Goal: Task Accomplishment & Management: Manage account settings

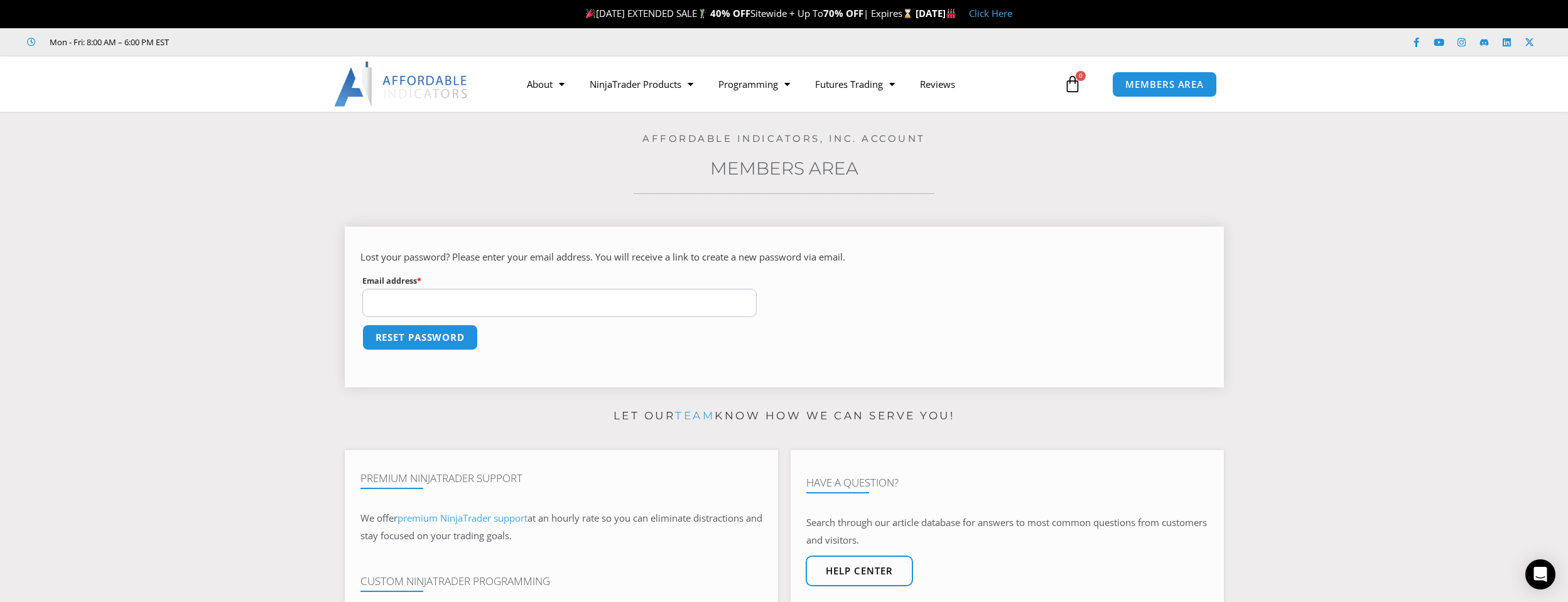
click at [411, 300] on input "Email address * Required" at bounding box center [560, 303] width 395 height 28
type input "**********"
click at [458, 332] on button "Reset password" at bounding box center [419, 337] width 122 height 27
click at [1275, 380] on section "Enter your new password in the form below, and click Save. New password * Requi…" at bounding box center [783, 302] width 1505 height 189
click at [393, 336] on button "Save" at bounding box center [387, 337] width 54 height 27
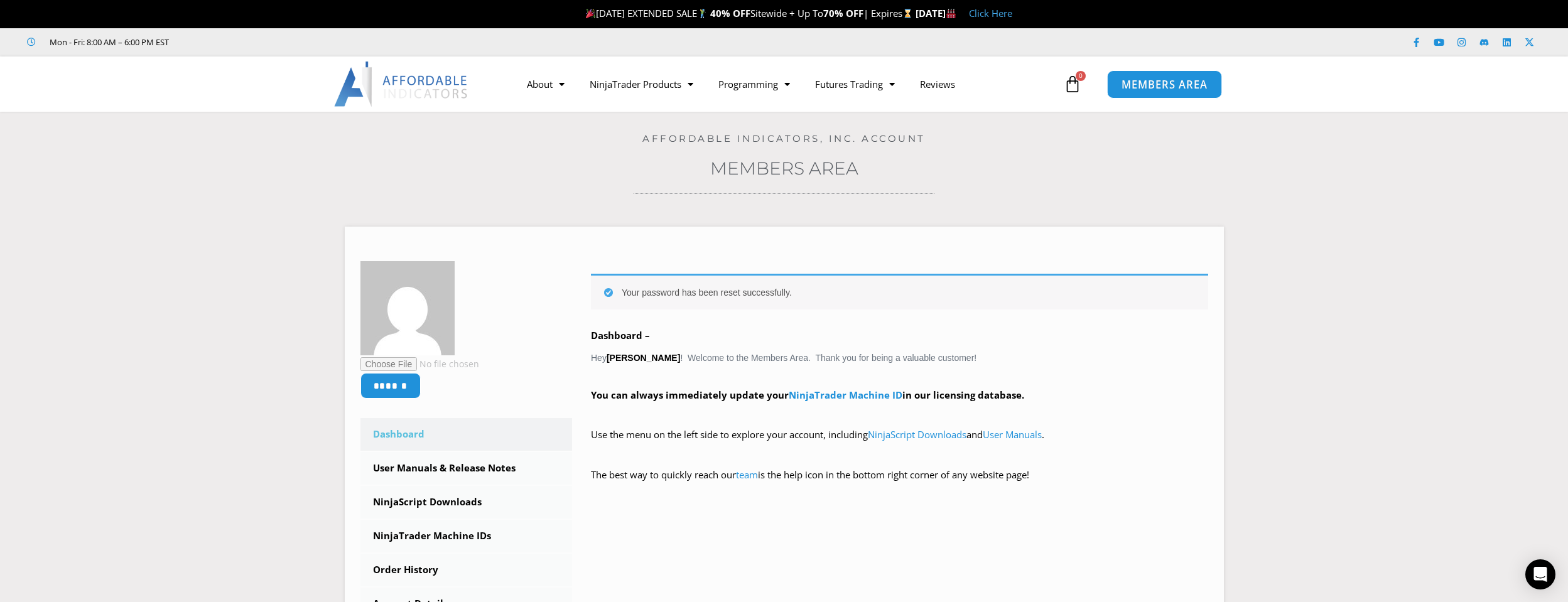
click at [1160, 83] on span "MEMBERS AREA" at bounding box center [1164, 84] width 86 height 10
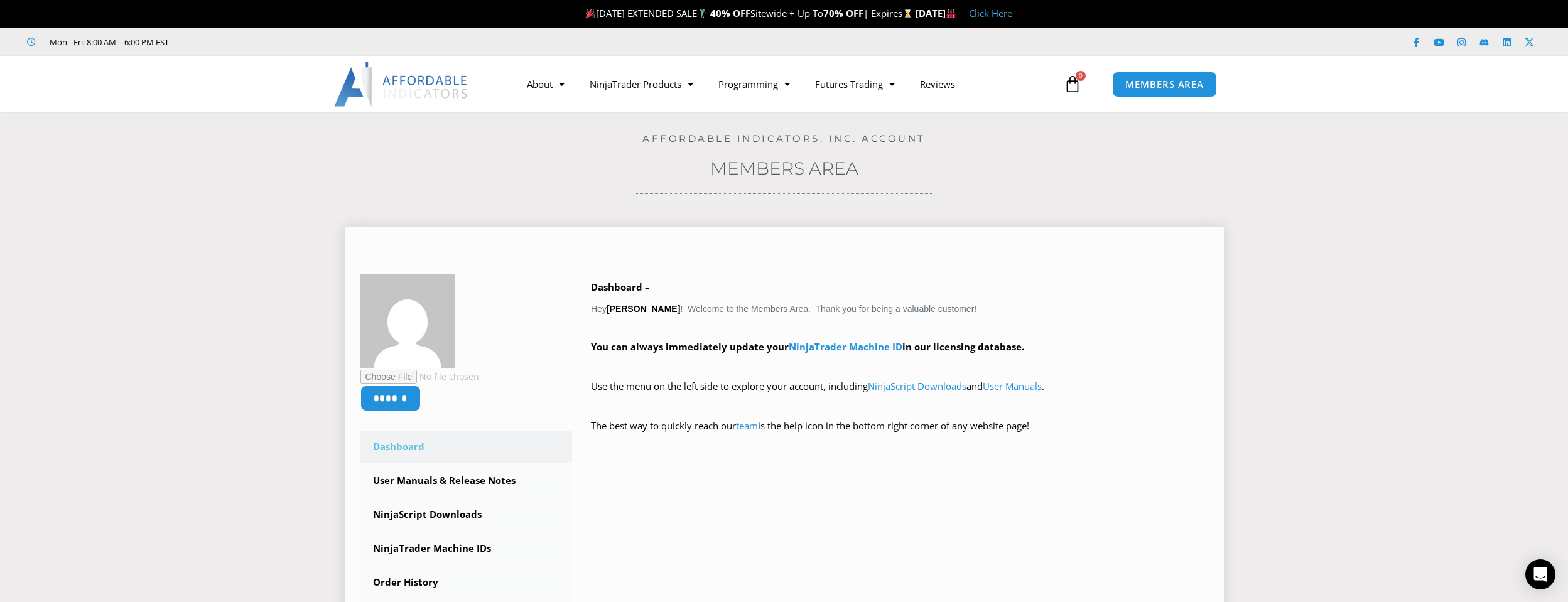
scroll to position [314, 0]
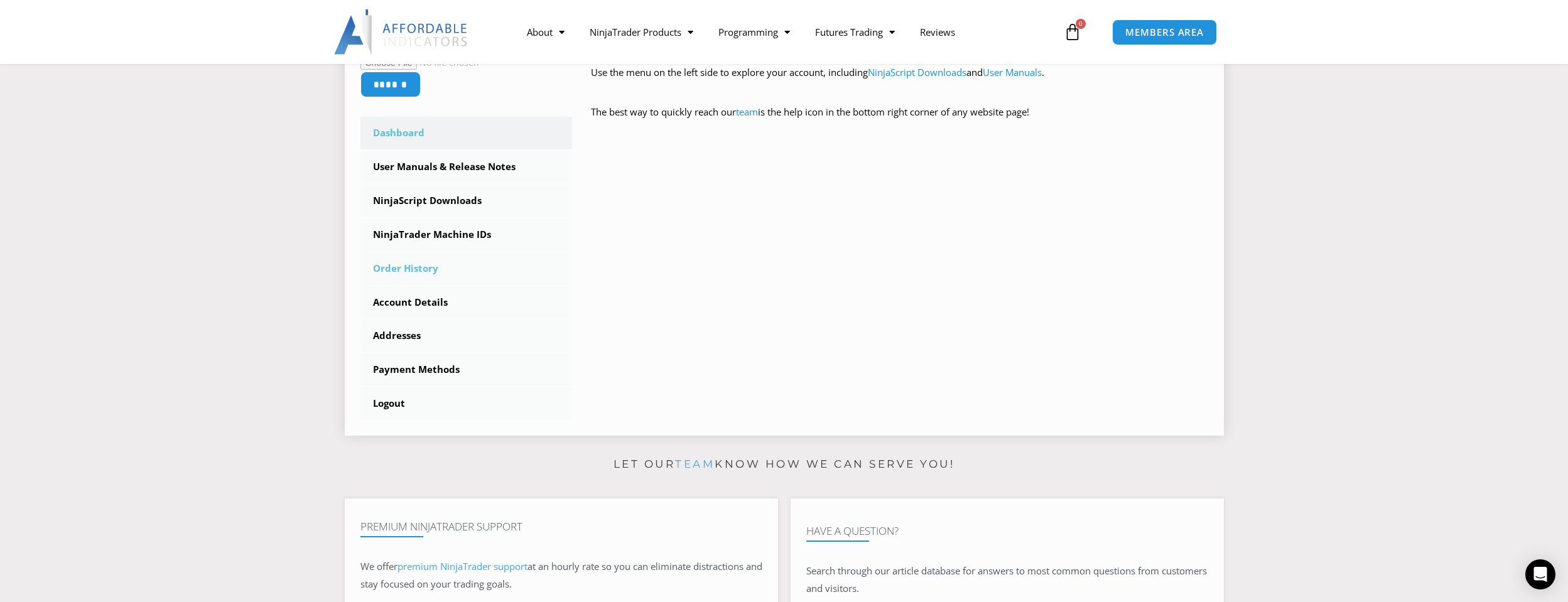
click at [403, 269] on link "Order History" at bounding box center [467, 269] width 212 height 32
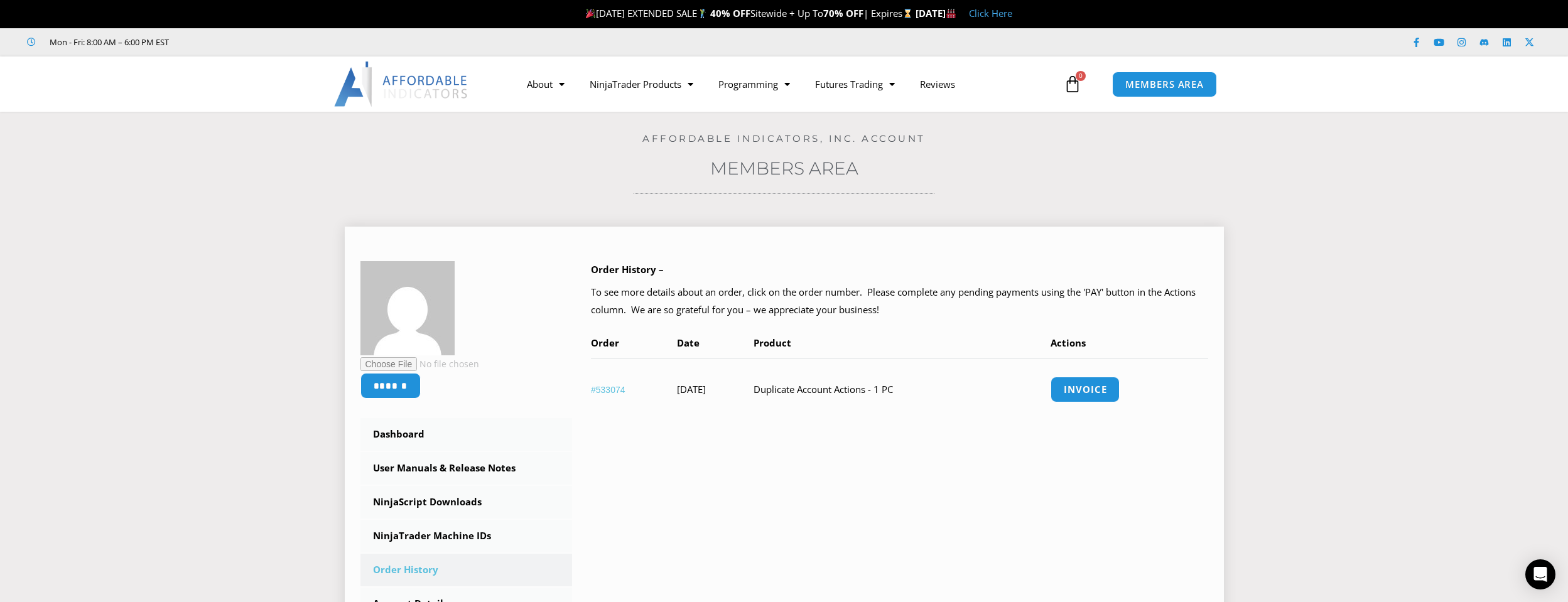
scroll to position [314, 0]
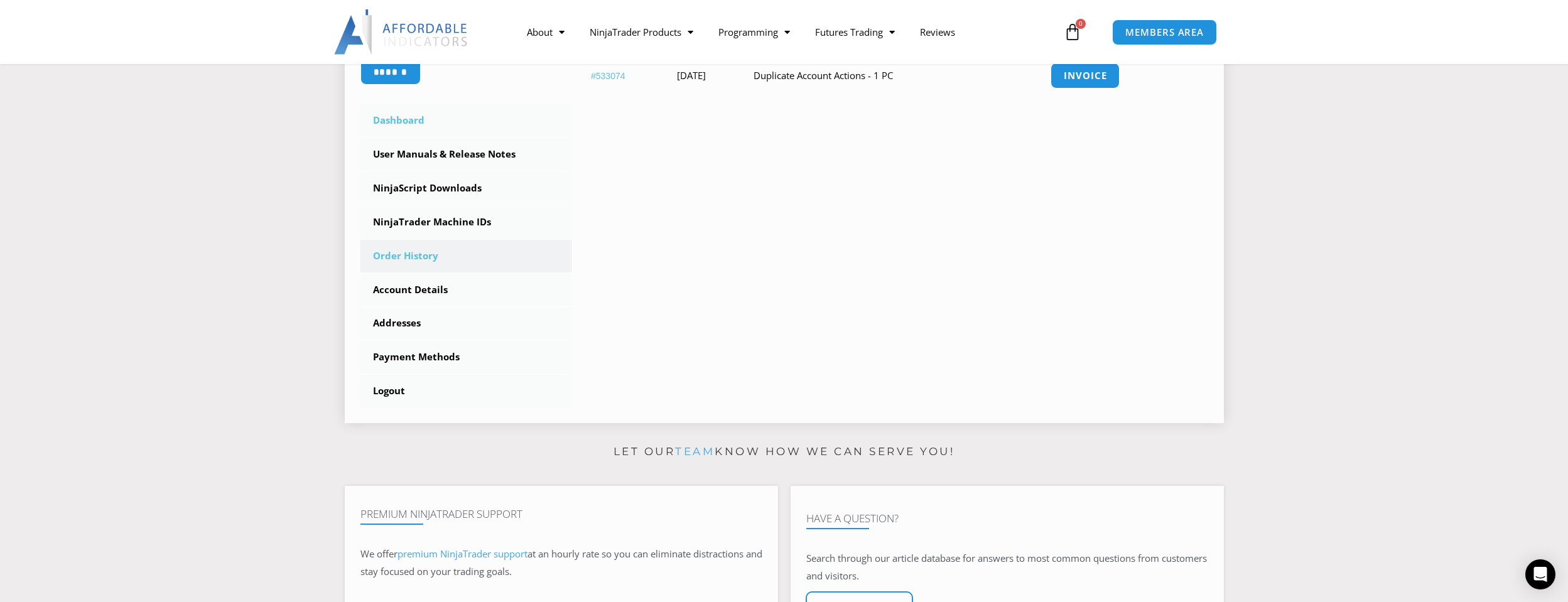
click at [394, 118] on link "Dashboard" at bounding box center [467, 120] width 212 height 32
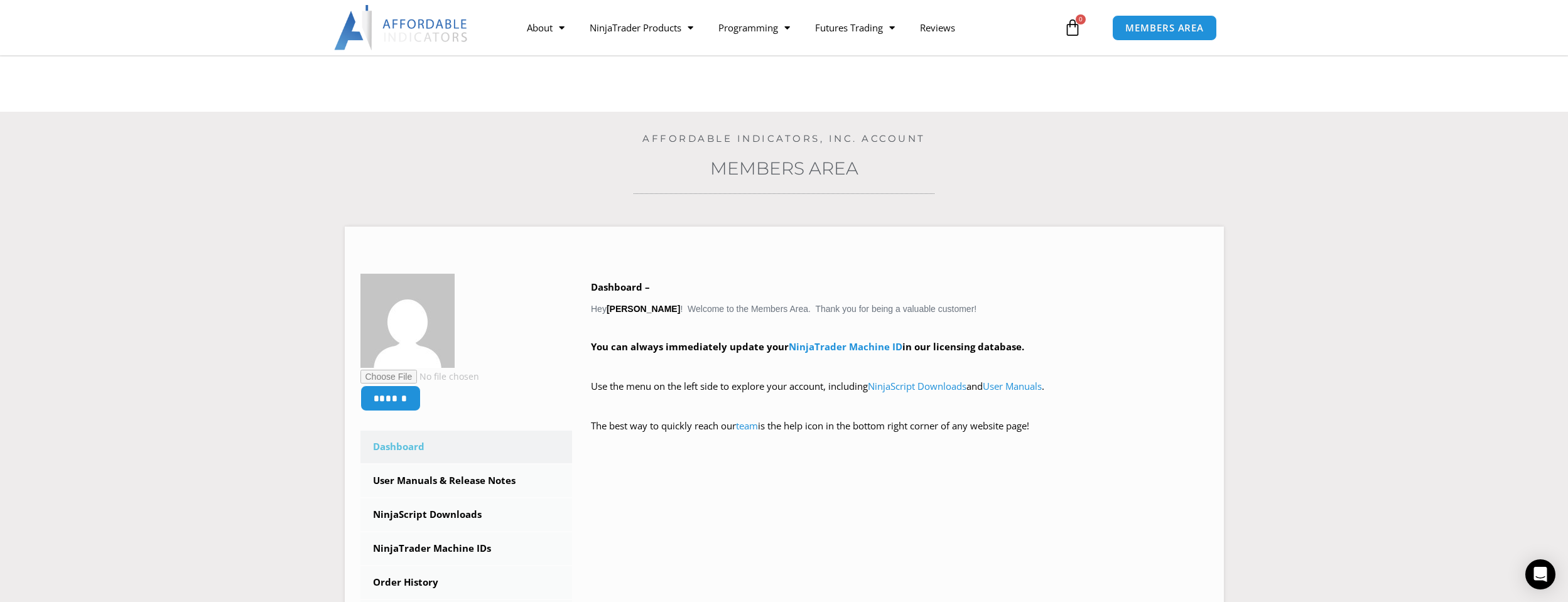
scroll to position [314, 0]
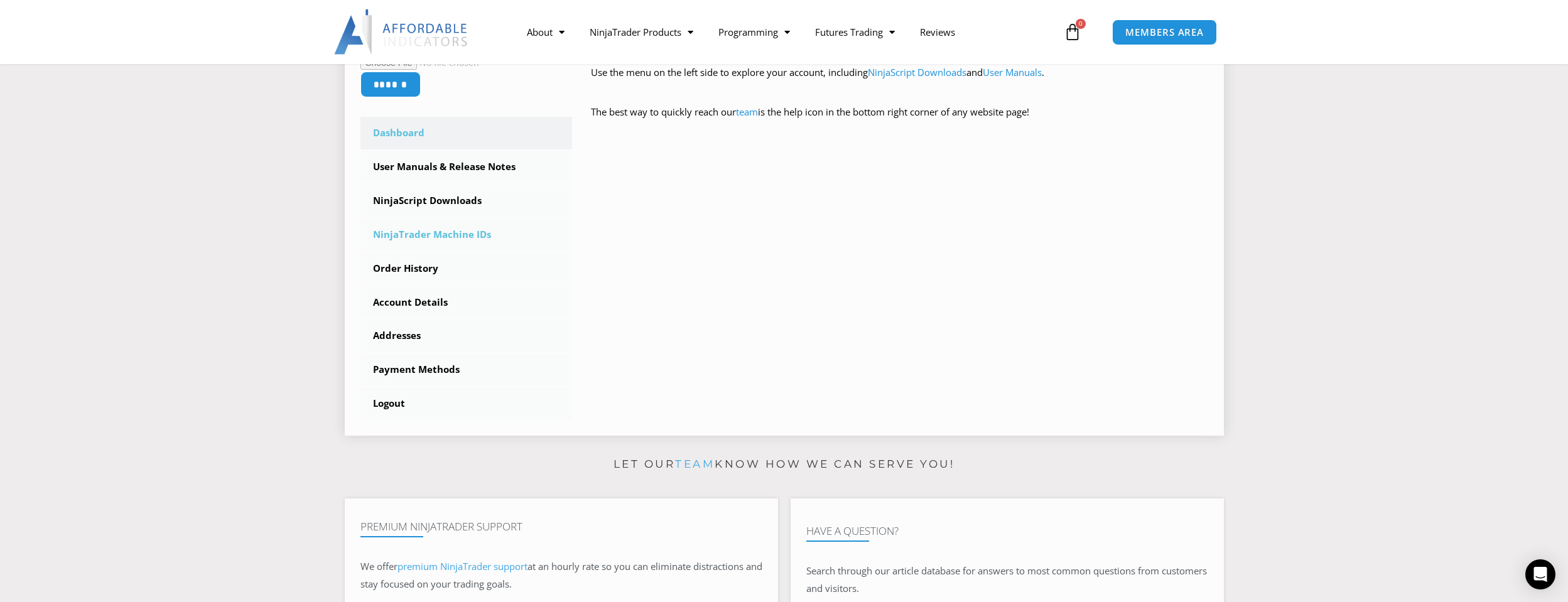
click at [439, 234] on link "NinjaTrader Machine IDs" at bounding box center [467, 235] width 212 height 32
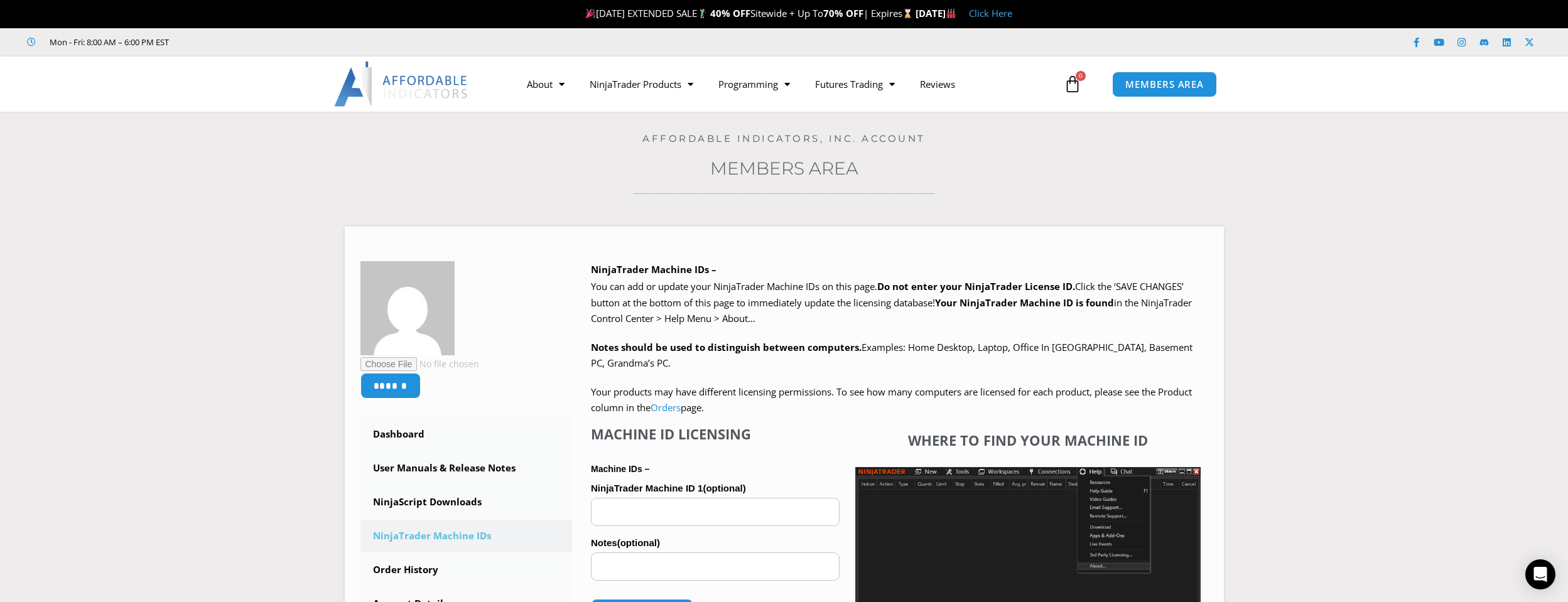
scroll to position [314, 0]
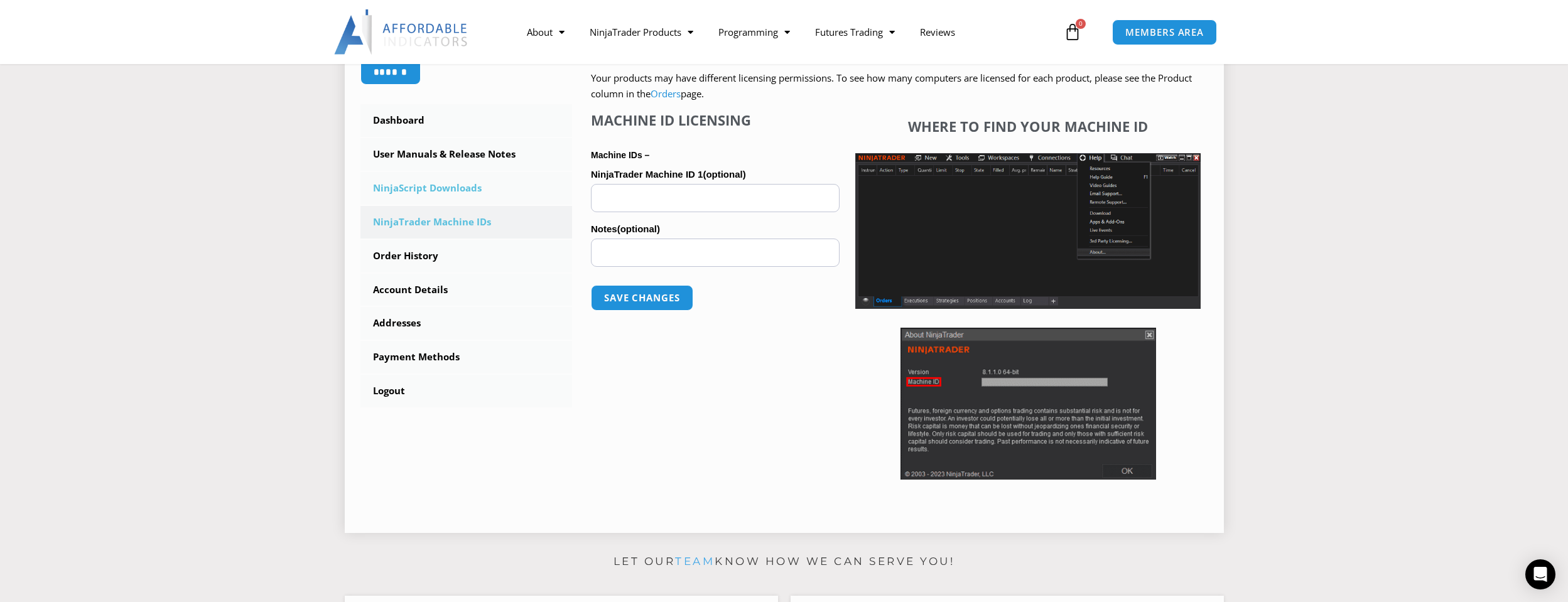
click at [424, 190] on link "NinjaScript Downloads" at bounding box center [467, 188] width 212 height 32
